Goal: Information Seeking & Learning: Learn about a topic

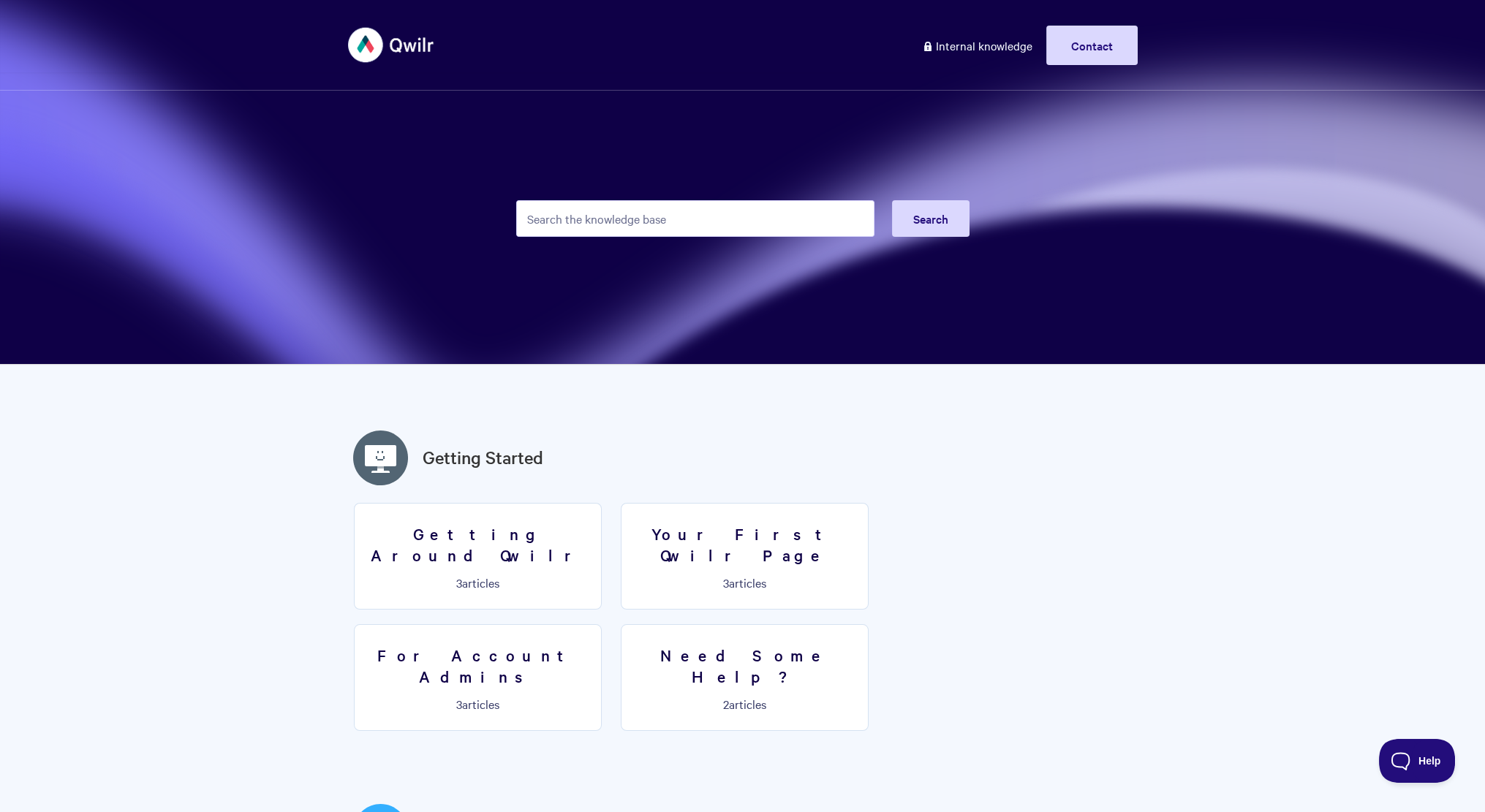
click at [680, 201] on input "Search the knowledge base" at bounding box center [695, 218] width 358 height 37
click at [683, 214] on input "Search the knowledge base" at bounding box center [695, 218] width 358 height 37
type input "tokens"
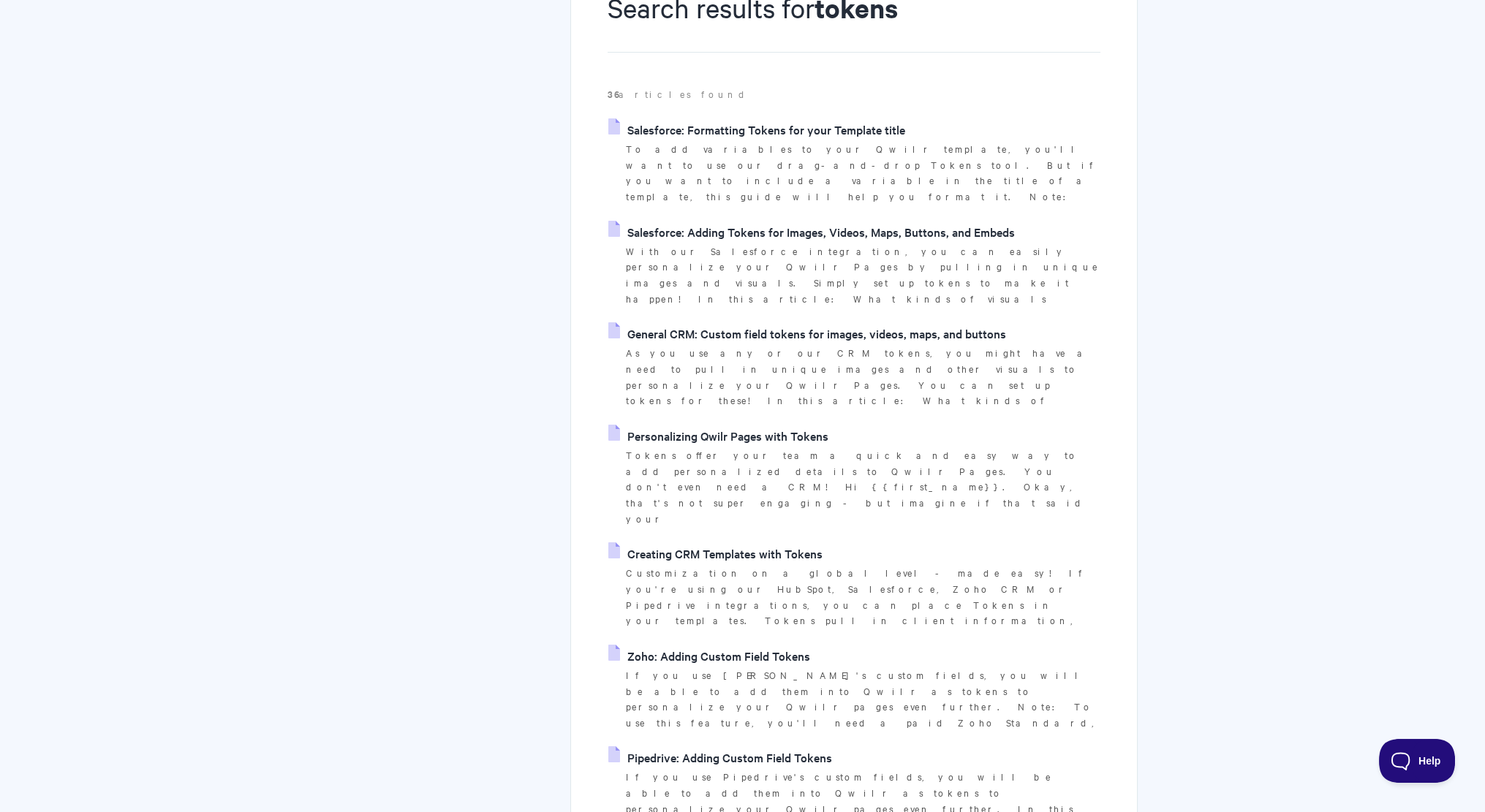
scroll to position [206, 0]
click at [706, 423] on link "Personalizing Qwilr Pages with Tokens" at bounding box center [718, 434] width 220 height 22
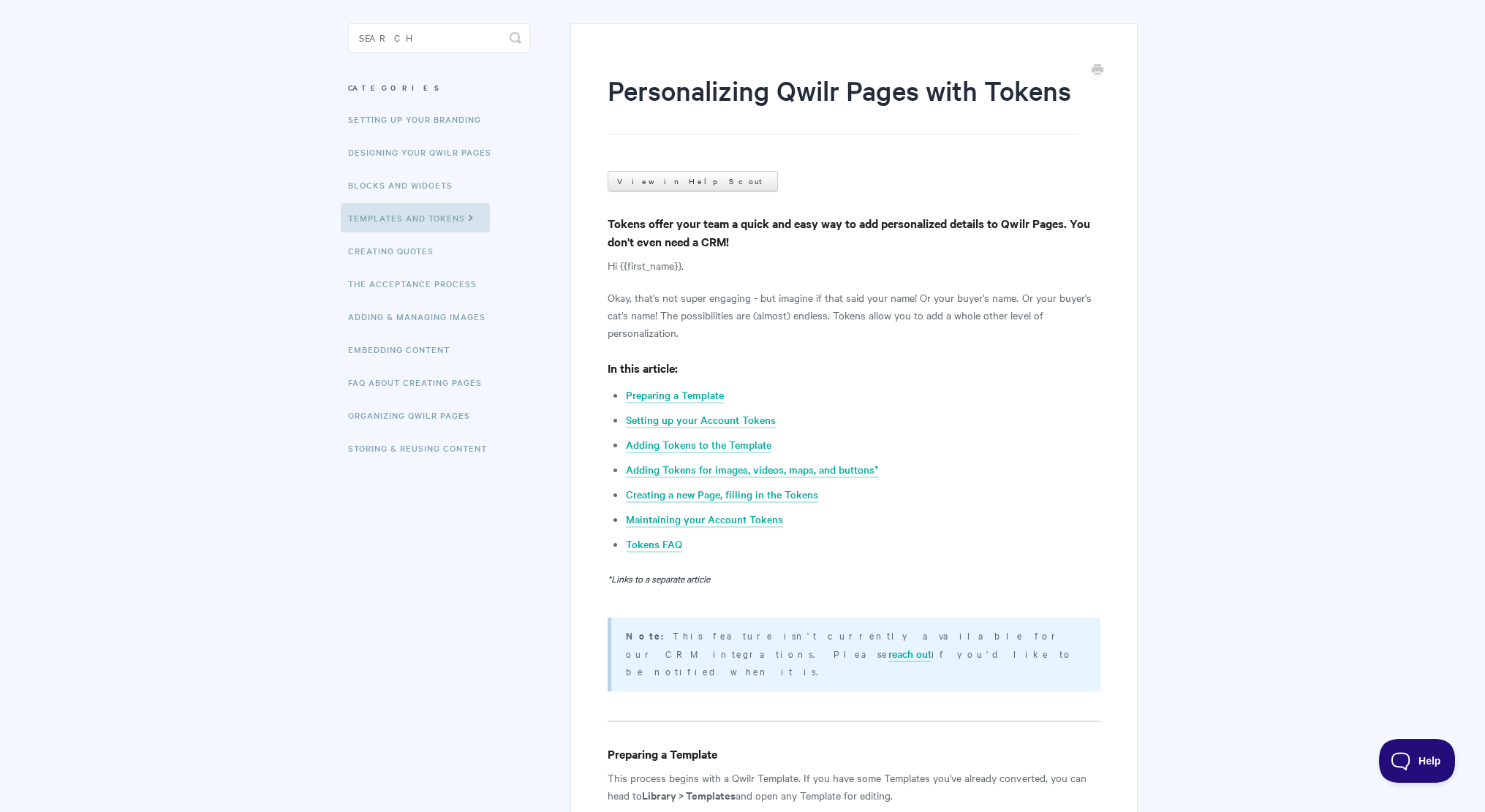
scroll to position [283, 0]
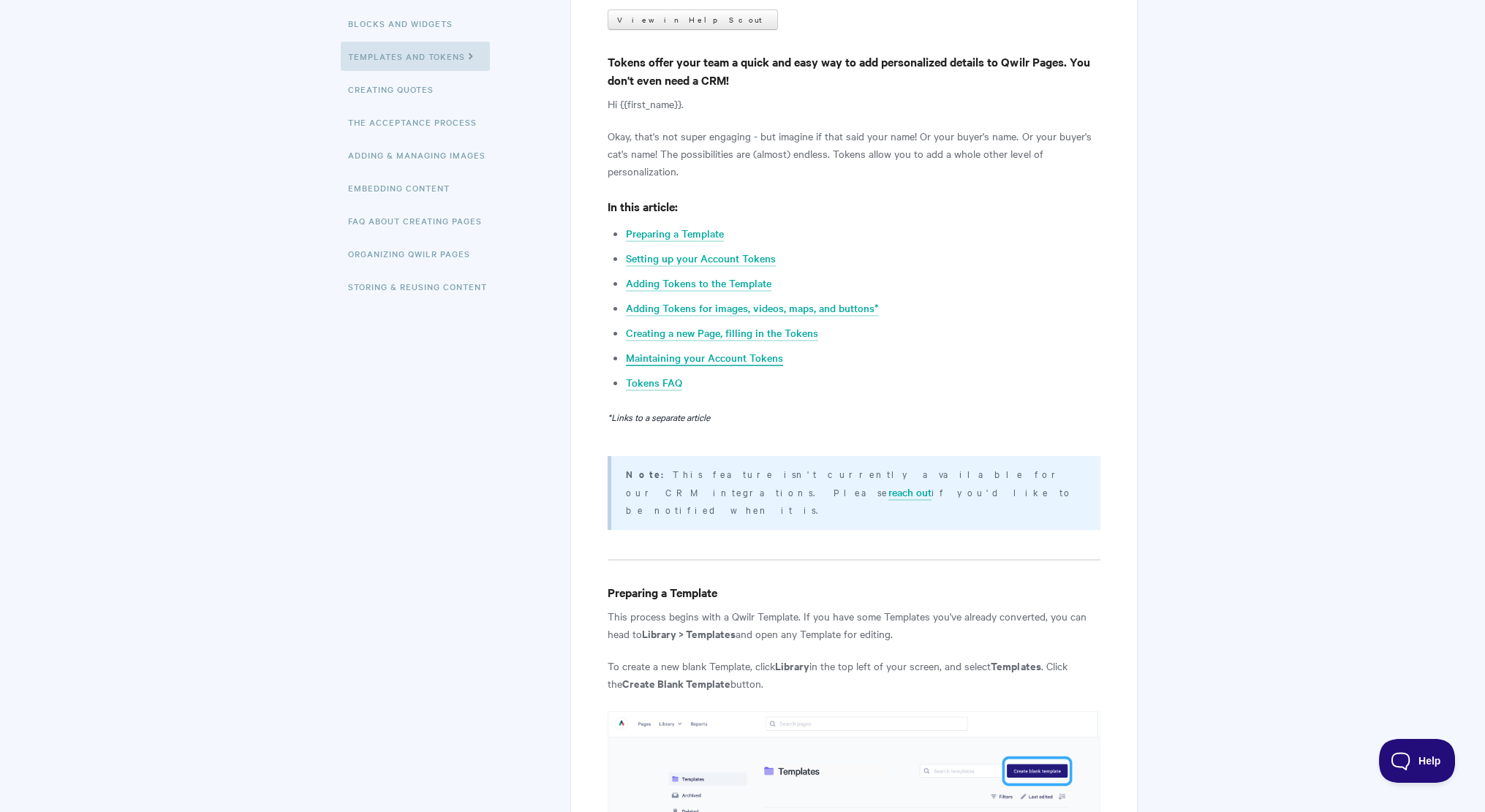
click at [701, 357] on link "Maintaining your Account Tokens" at bounding box center [705, 358] width 157 height 16
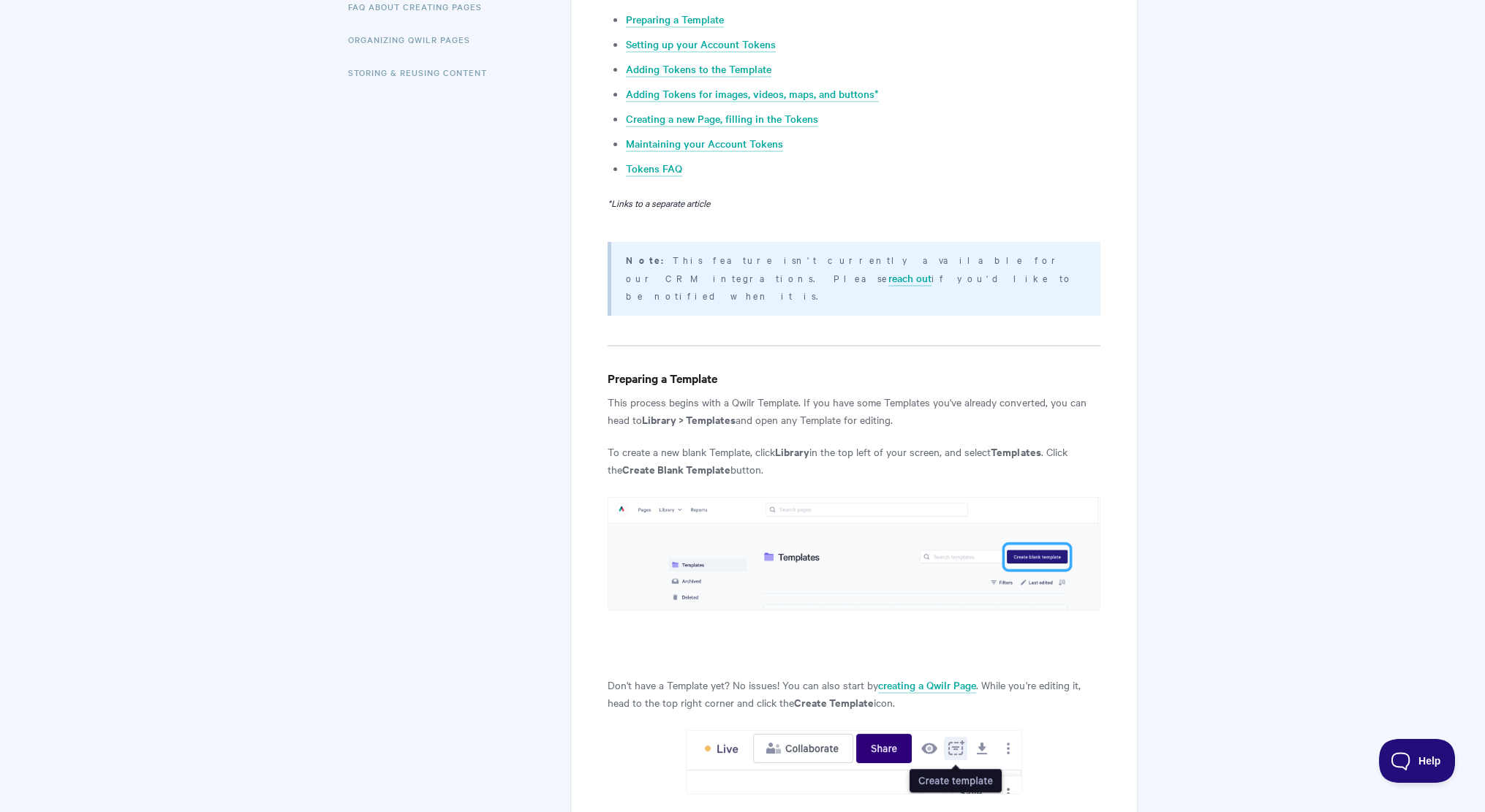
scroll to position [659, 0]
